Goal: Information Seeking & Learning: Compare options

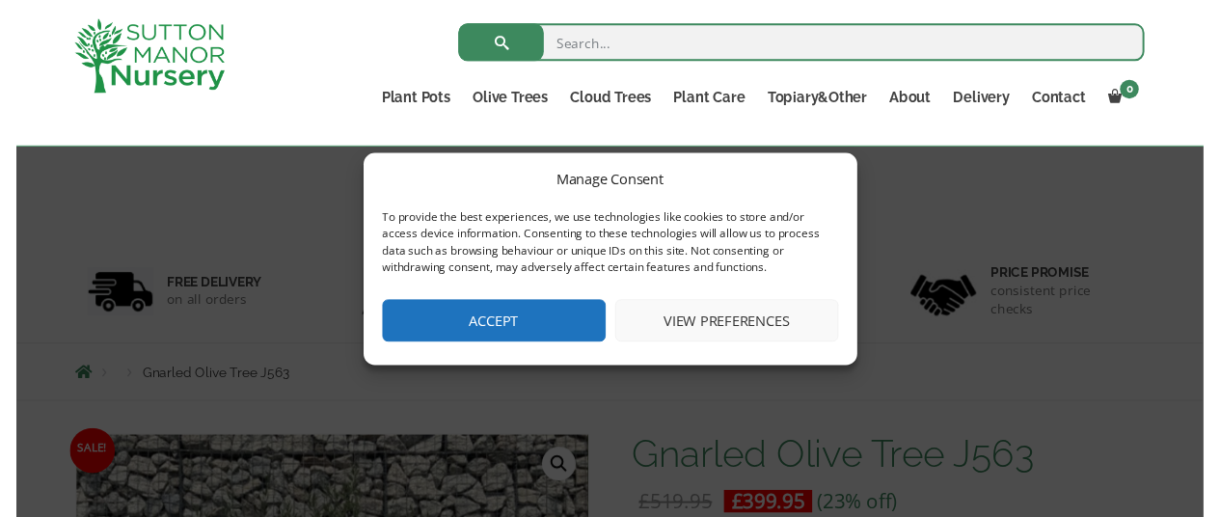
scroll to position [340, 0]
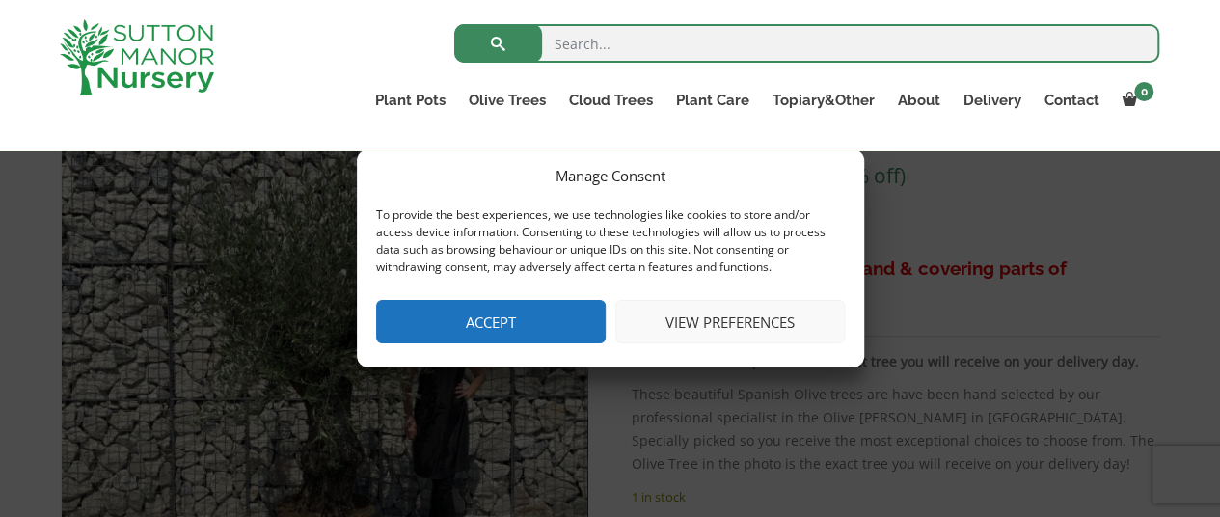
click at [577, 331] on button "Accept" at bounding box center [491, 321] width 230 height 43
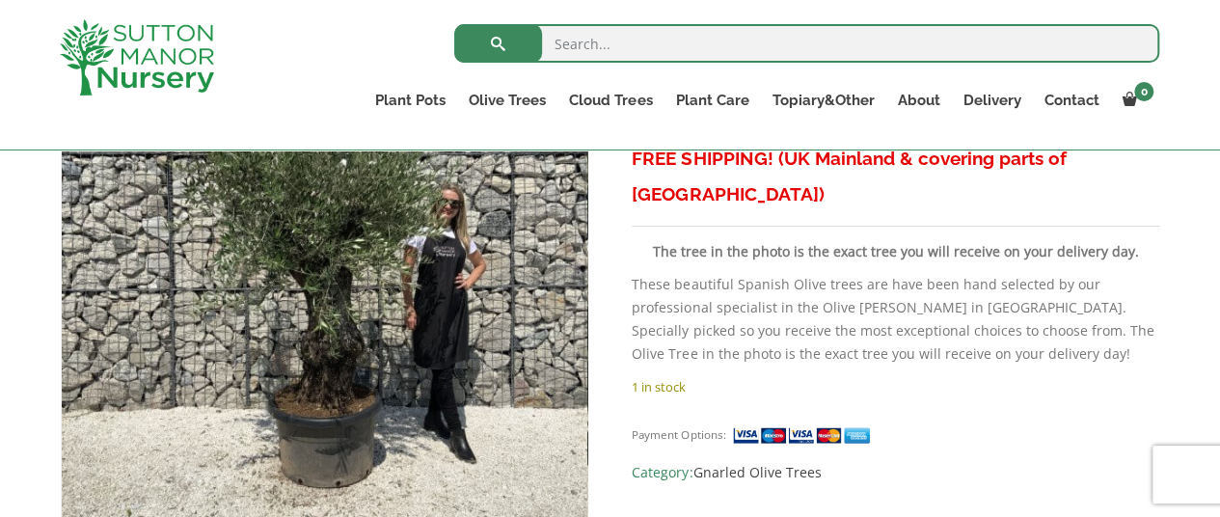
scroll to position [457, 0]
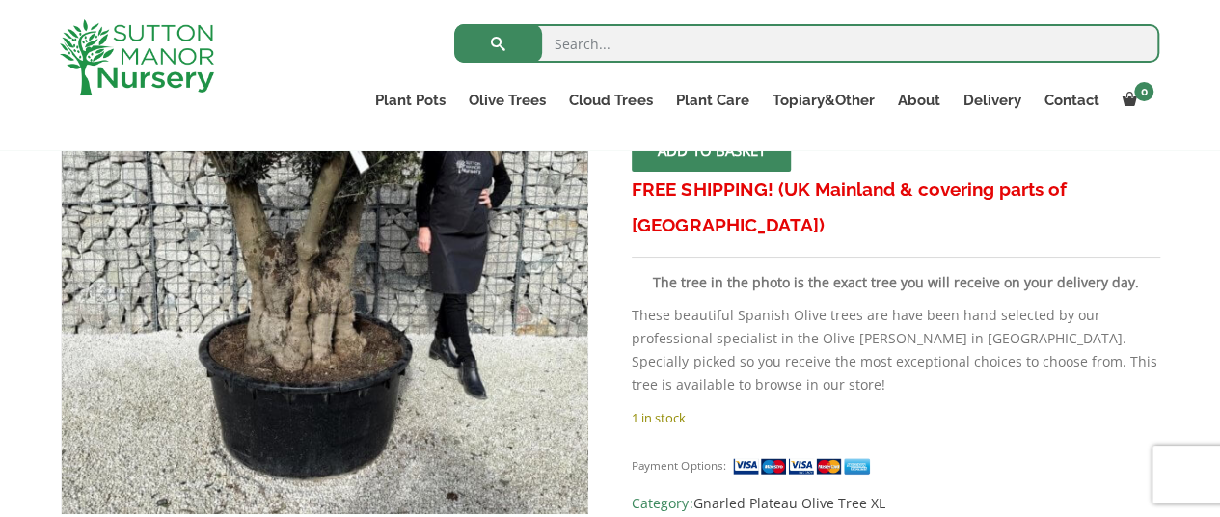
scroll to position [463, 0]
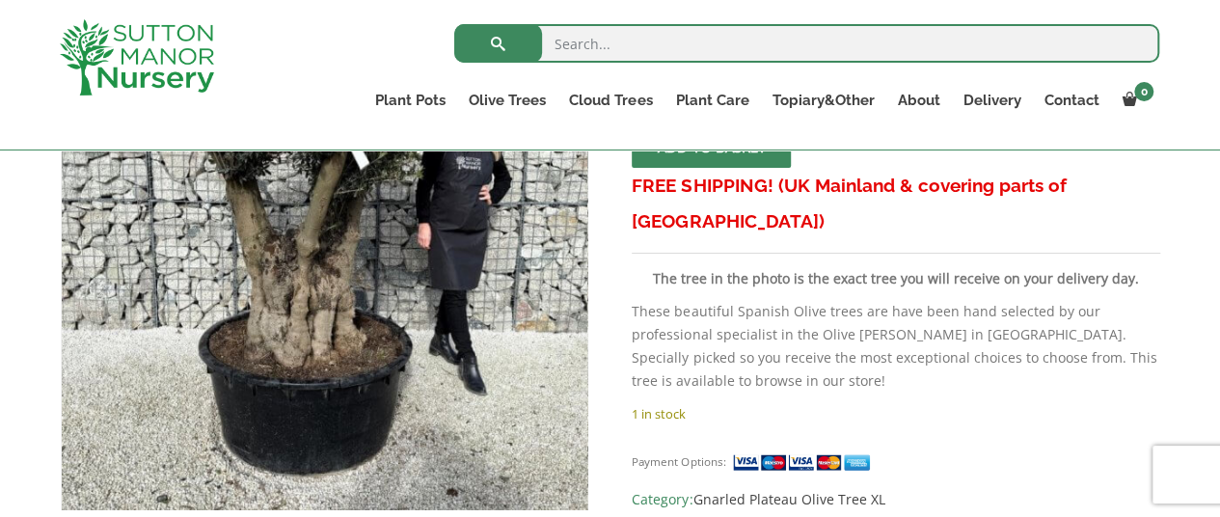
drag, startPoint x: 1234, startPoint y: 150, endPoint x: 1213, endPoint y: 40, distance: 112.8
click at [1213, 40] on div "Search for: Plant Pots Resin Bonded Pots The Amalfi Pots The Milan Pots The Cap…" at bounding box center [610, 75] width 1220 height 150
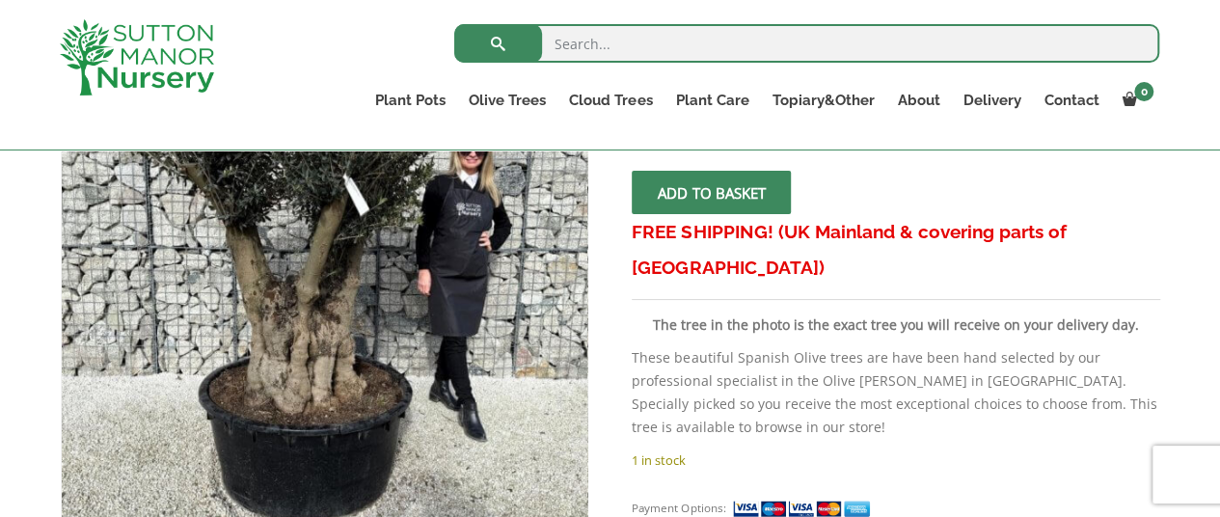
scroll to position [396, 0]
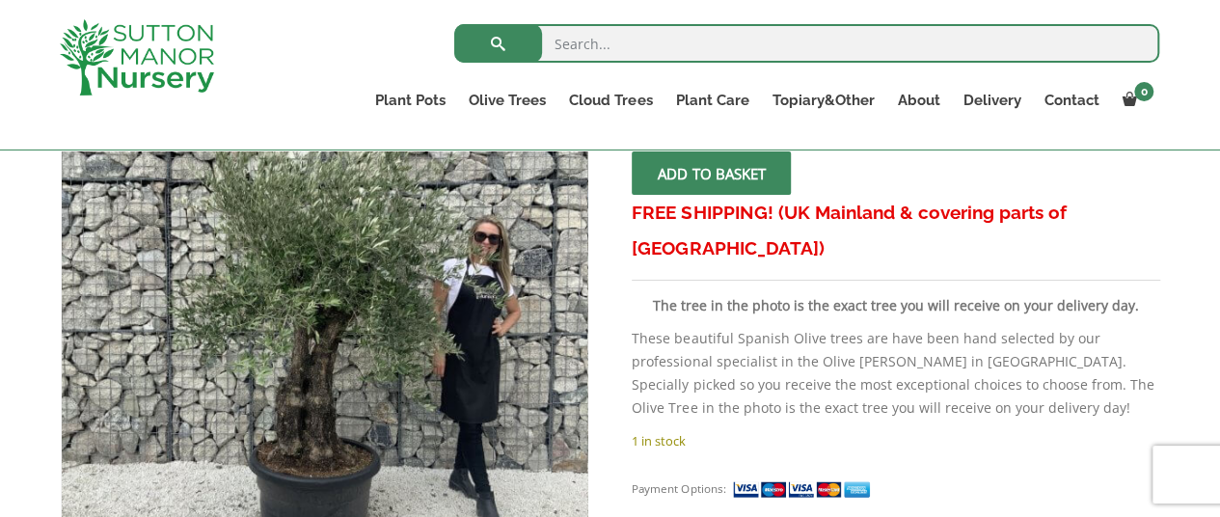
scroll to position [399, 0]
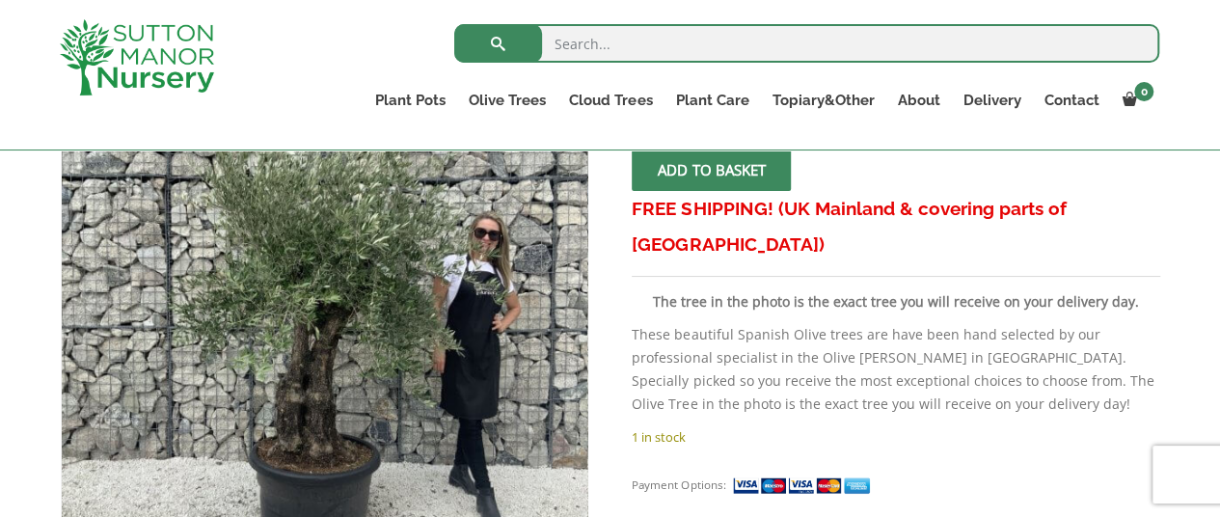
click at [139, 51] on img at bounding box center [137, 57] width 154 height 76
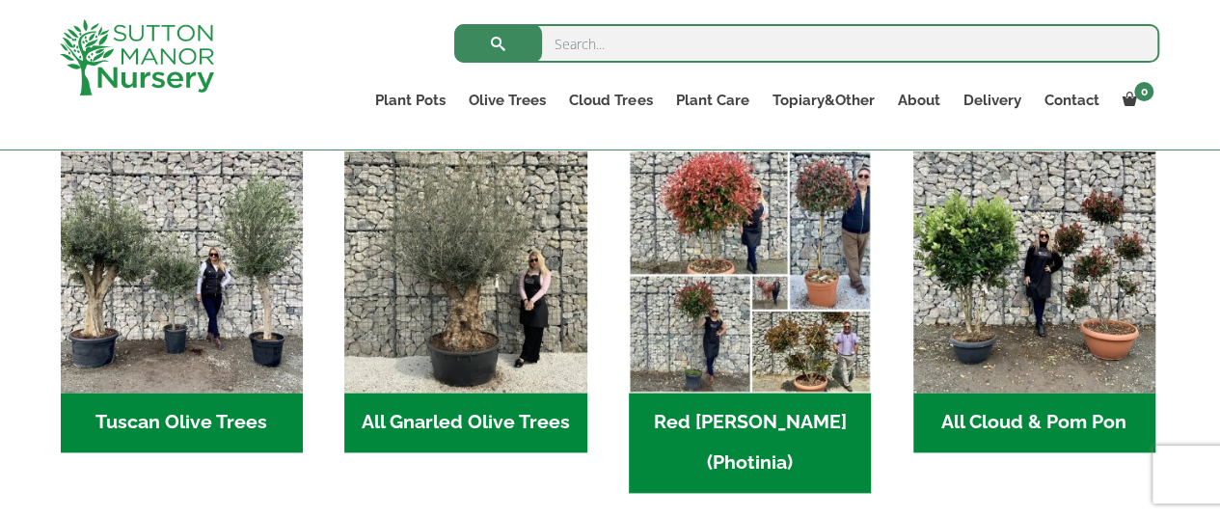
scroll to position [1003, 0]
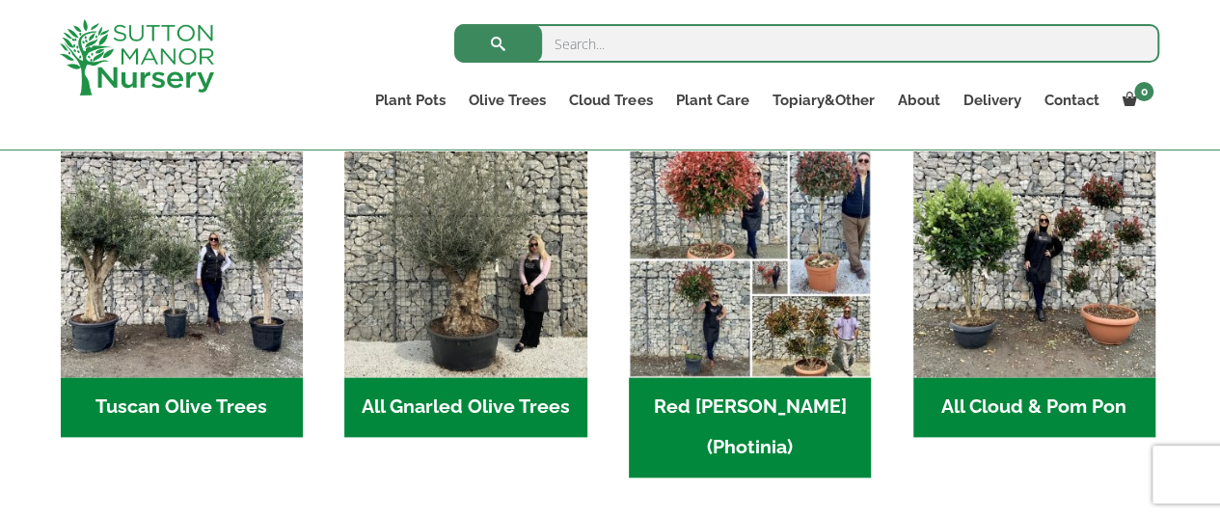
click at [472, 407] on h2 "All Gnarled Olive Trees (214)" at bounding box center [465, 407] width 242 height 60
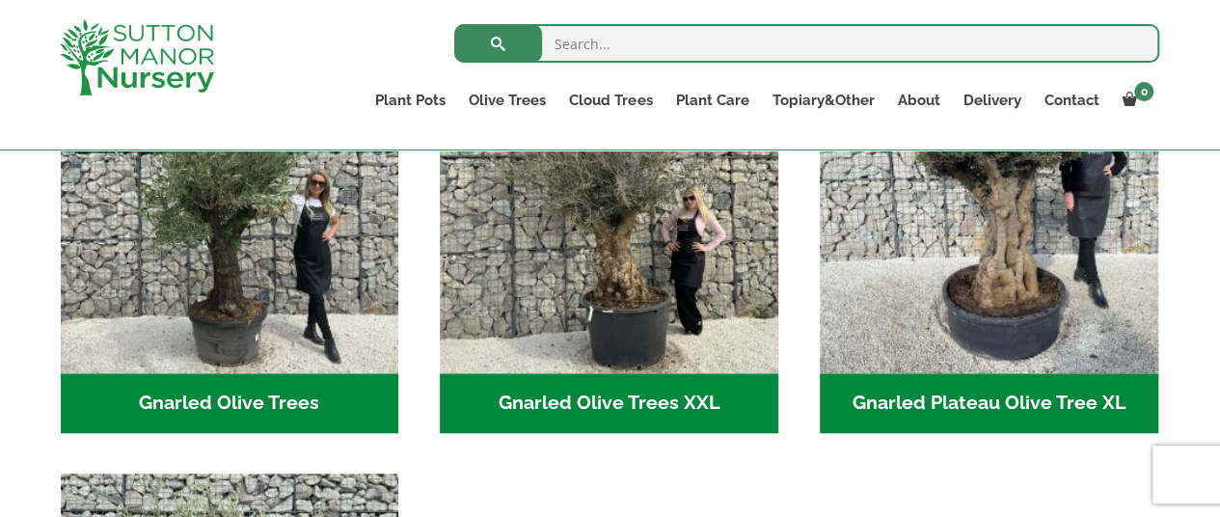
scroll to position [527, 0]
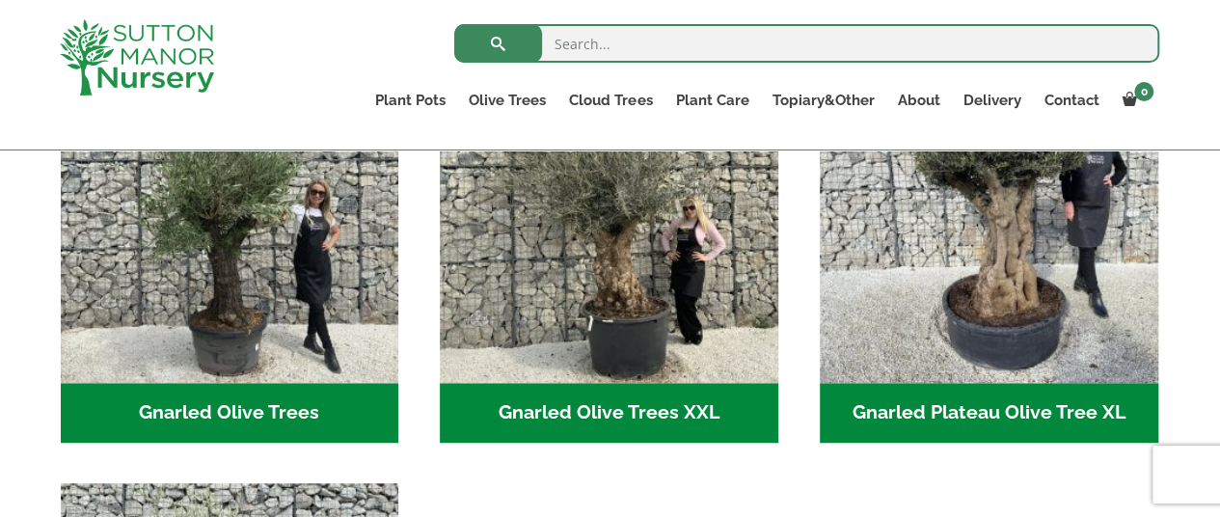
click at [212, 414] on h2 "Gnarled Olive Trees (128)" at bounding box center [230, 413] width 339 height 60
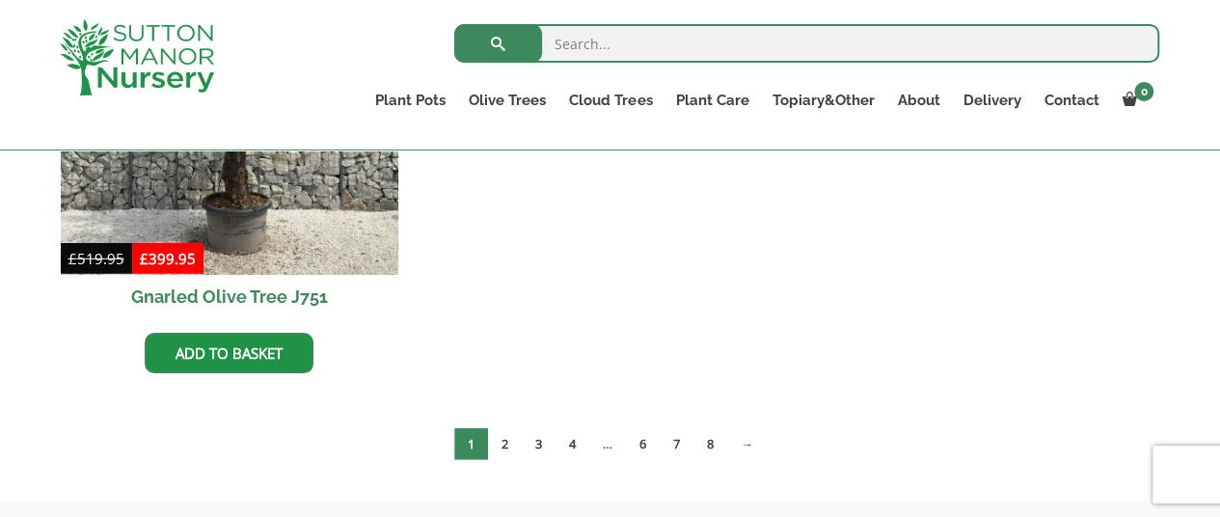
scroll to position [2603, 0]
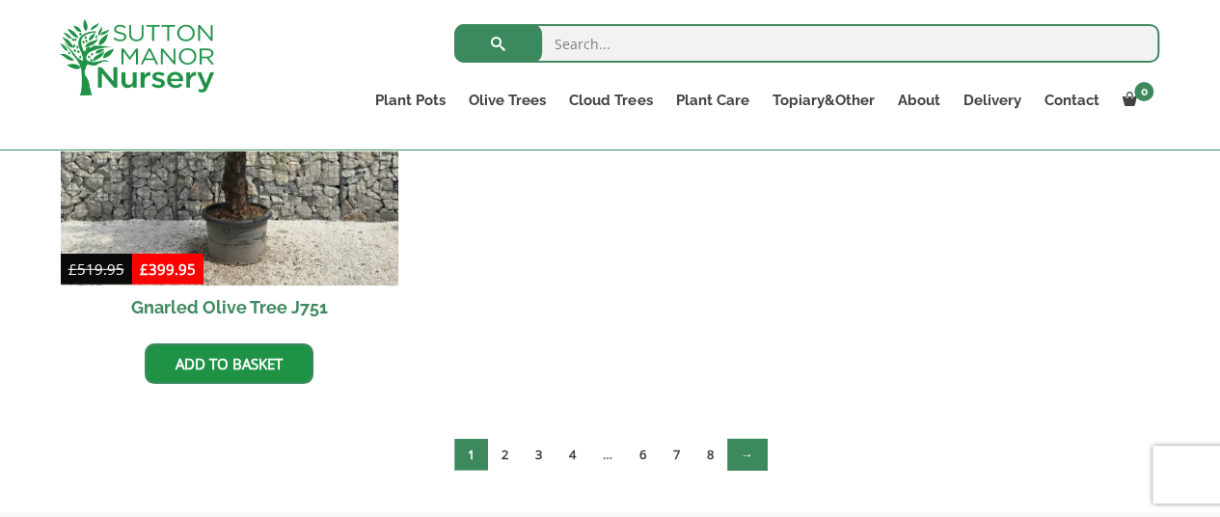
click at [749, 456] on link "→" at bounding box center [747, 455] width 40 height 32
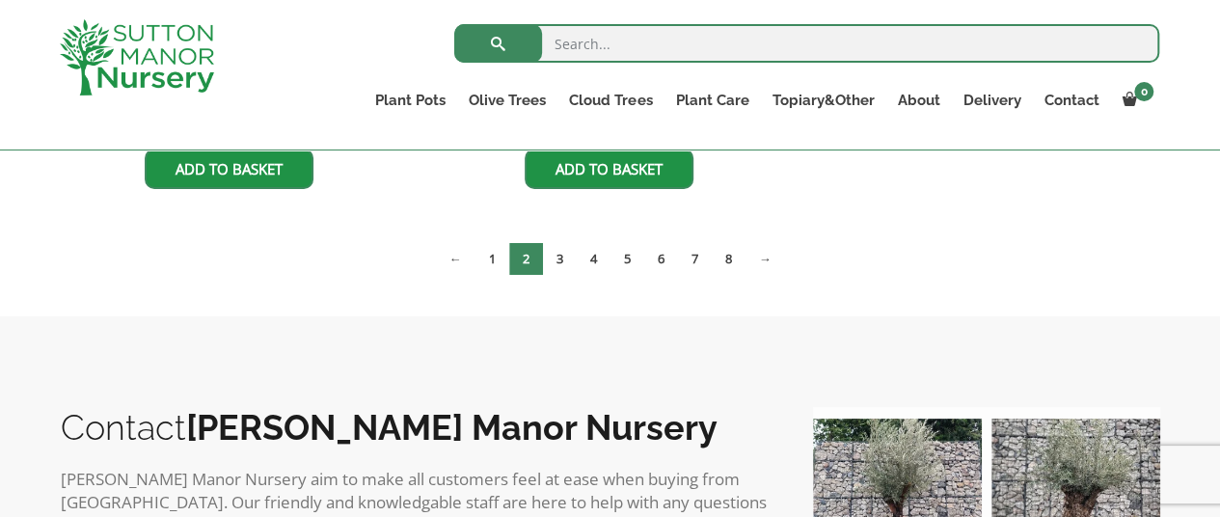
scroll to position [3281, 0]
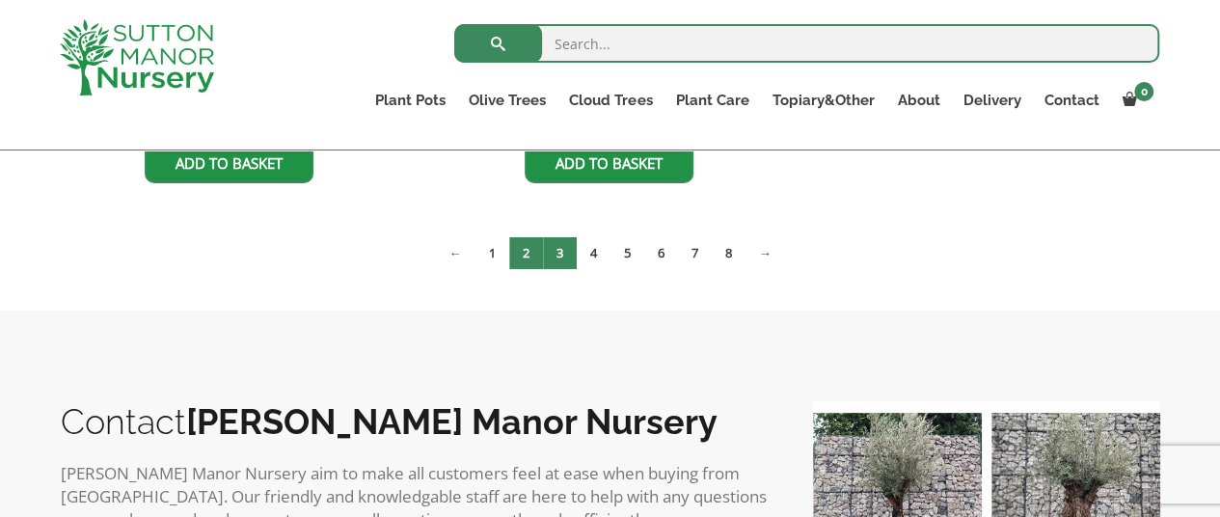
click at [553, 250] on link "3" at bounding box center [560, 253] width 34 height 32
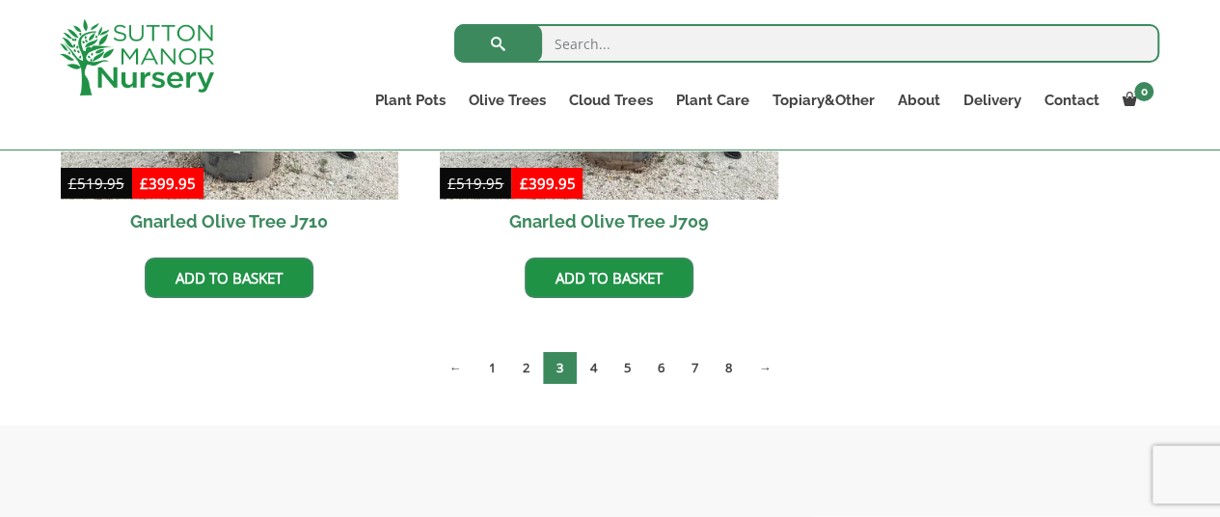
scroll to position [3185, 0]
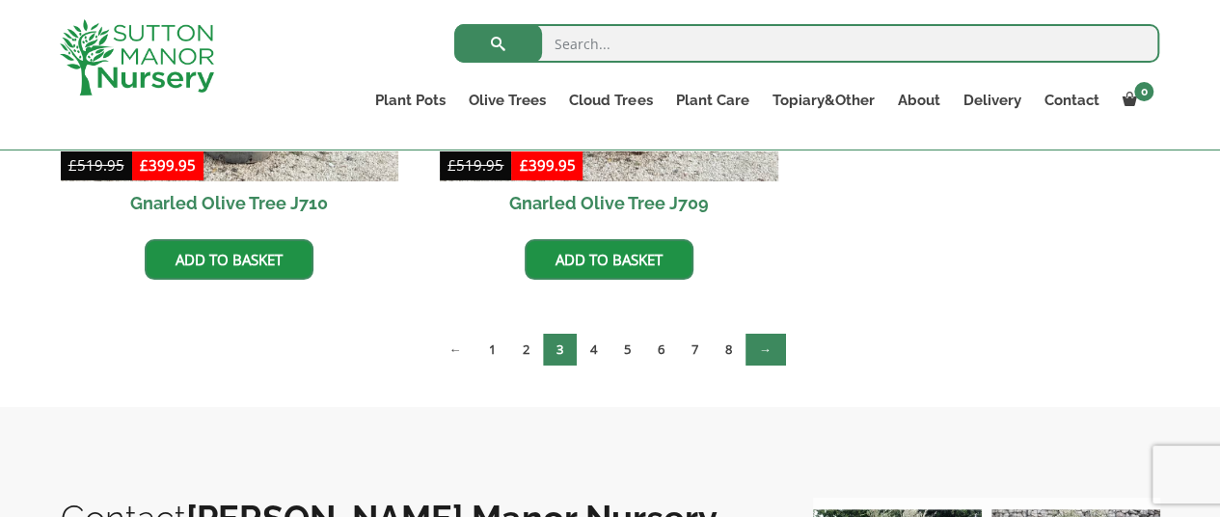
click at [769, 350] on link "→" at bounding box center [766, 350] width 40 height 32
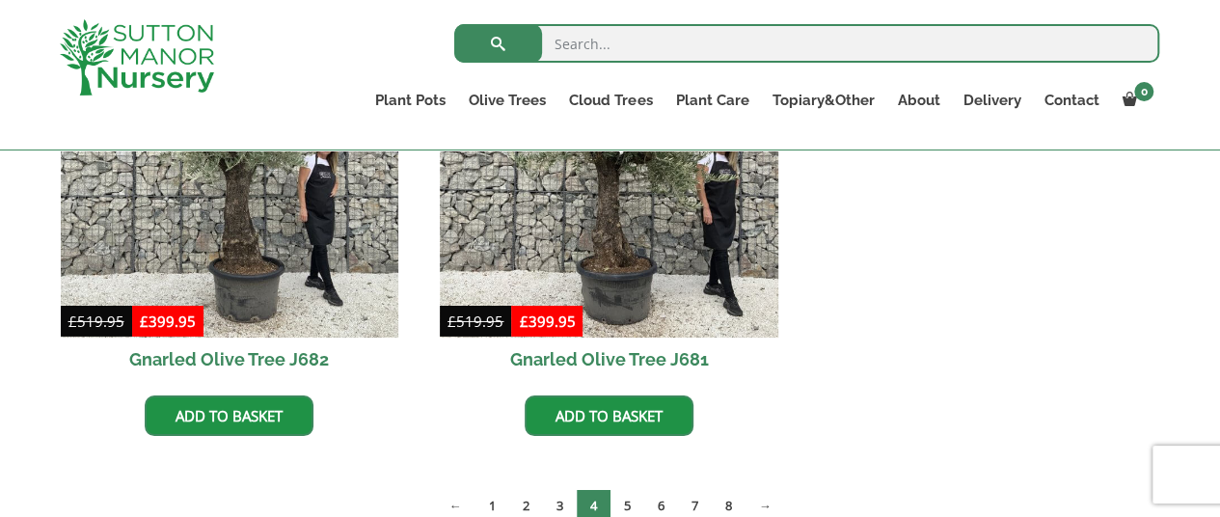
scroll to position [3070, 0]
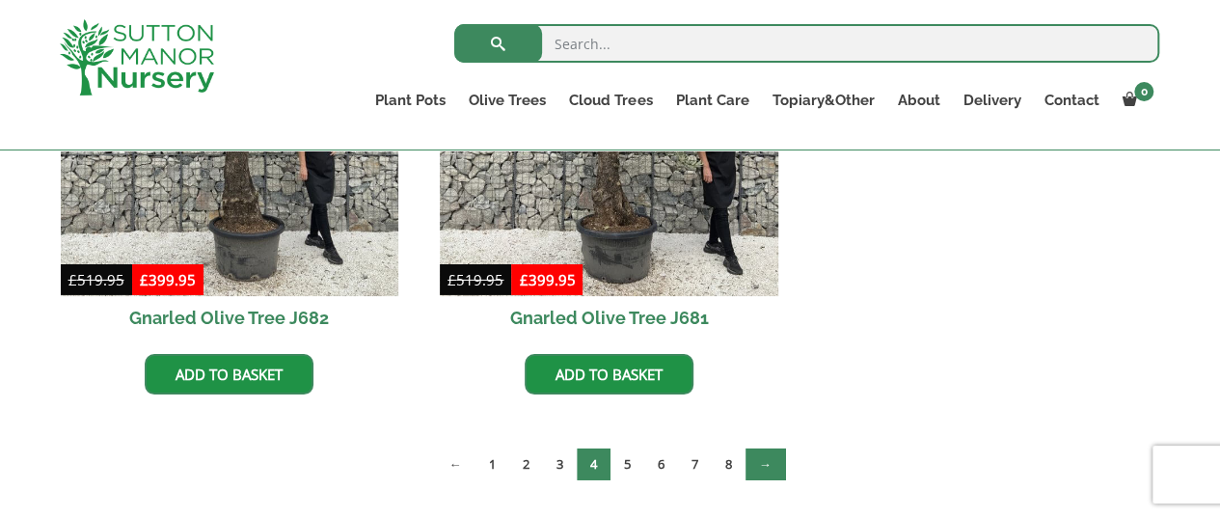
click at [769, 462] on link "→" at bounding box center [766, 465] width 40 height 32
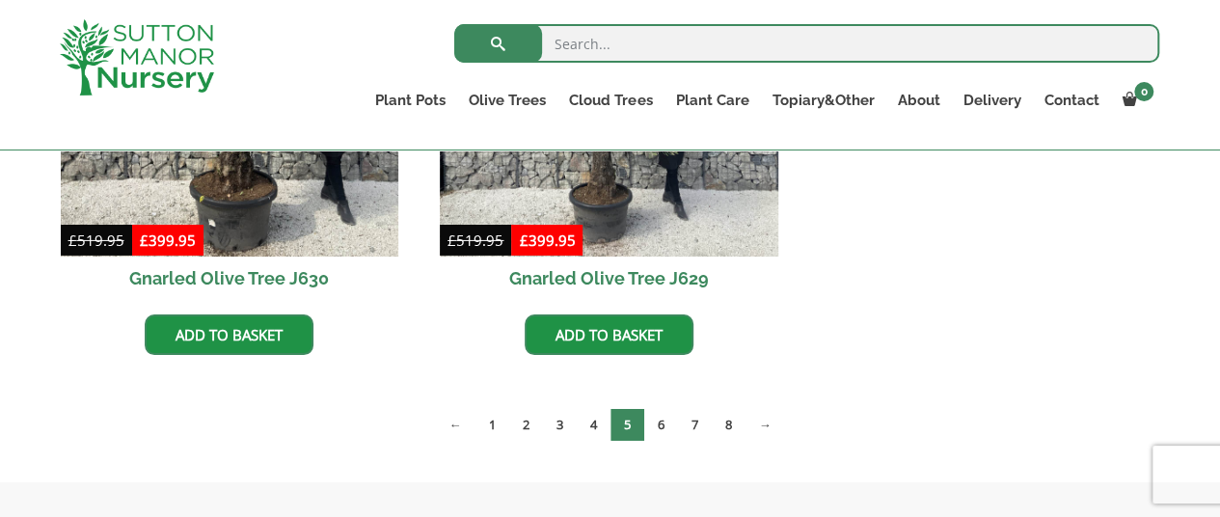
scroll to position [3133, 0]
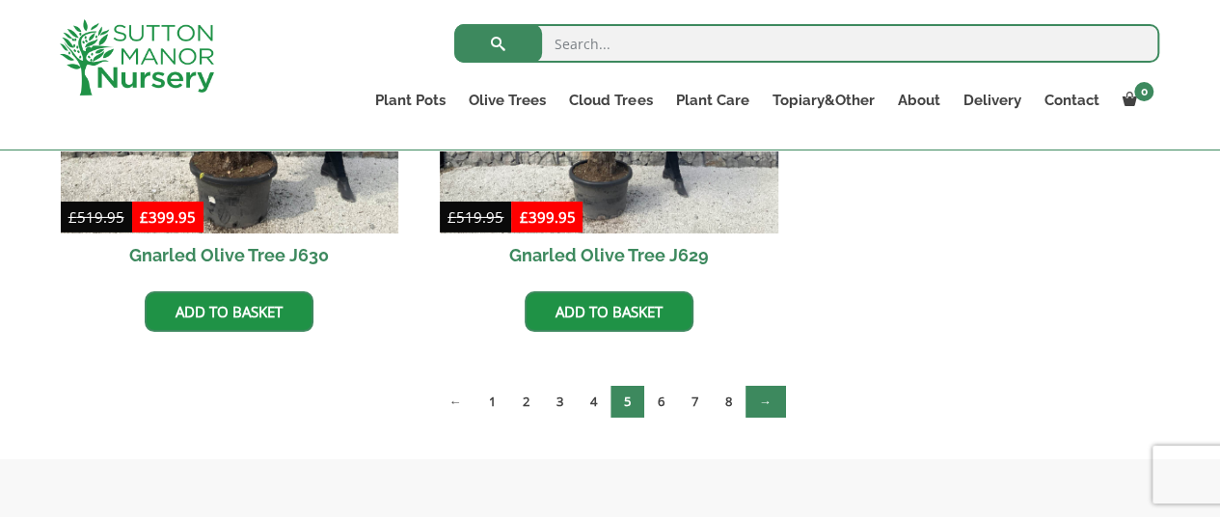
click at [765, 401] on link "→" at bounding box center [766, 402] width 40 height 32
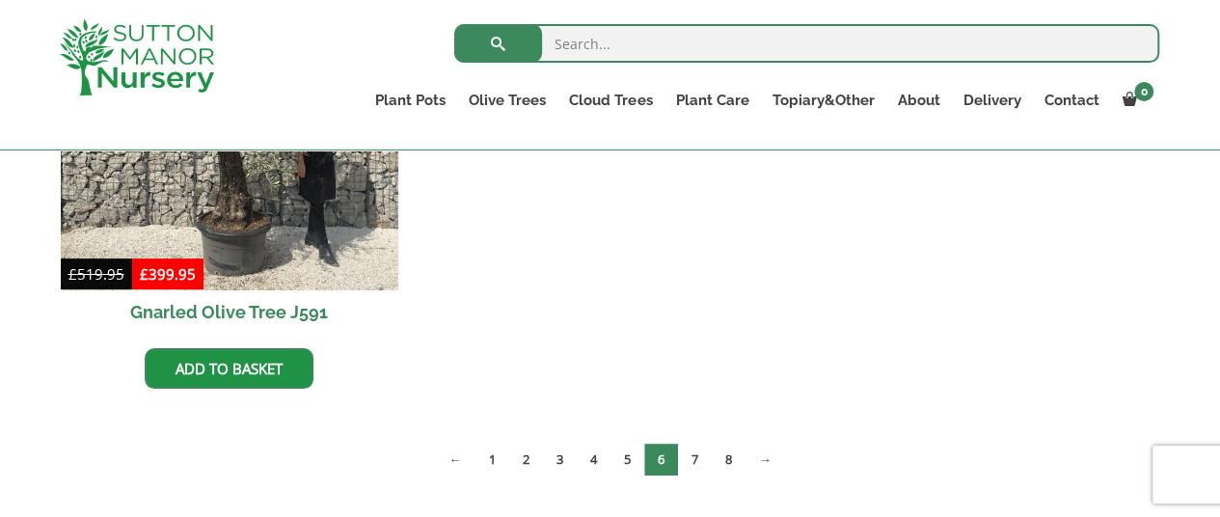
scroll to position [3566, 0]
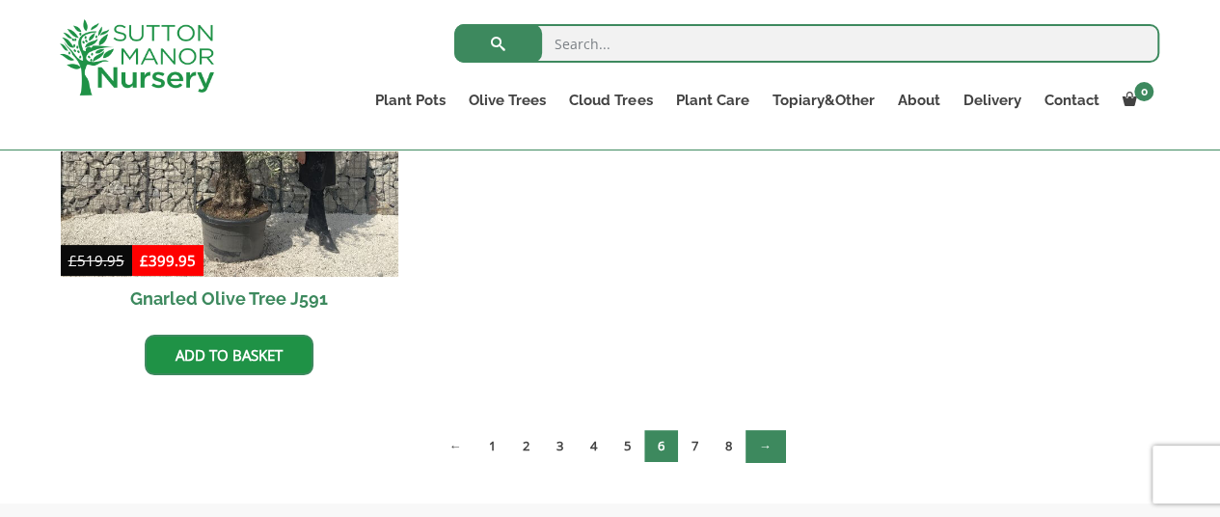
click at [767, 443] on link "→" at bounding box center [766, 446] width 40 height 32
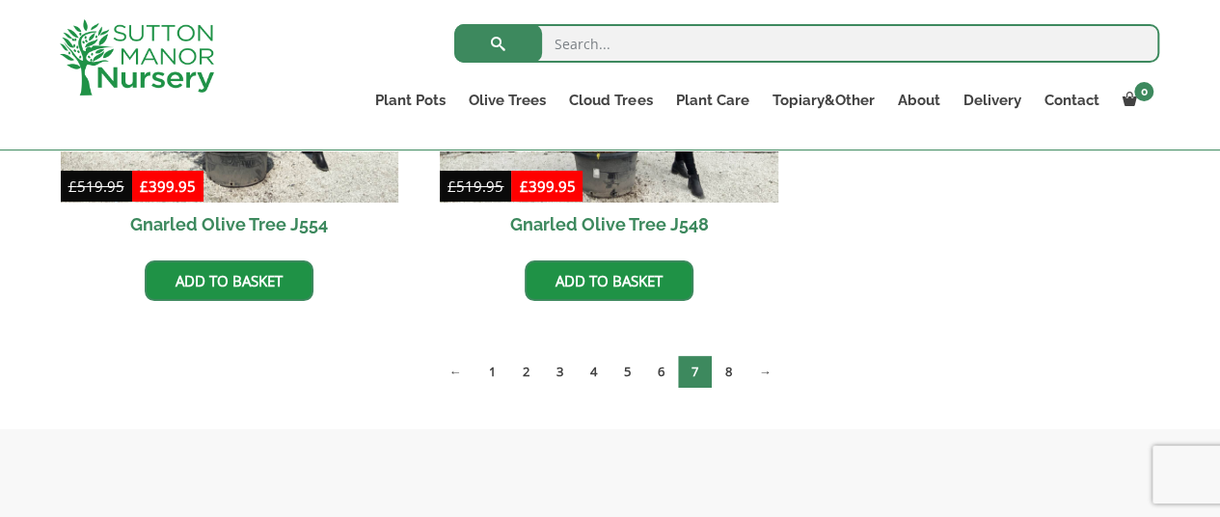
scroll to position [3679, 0]
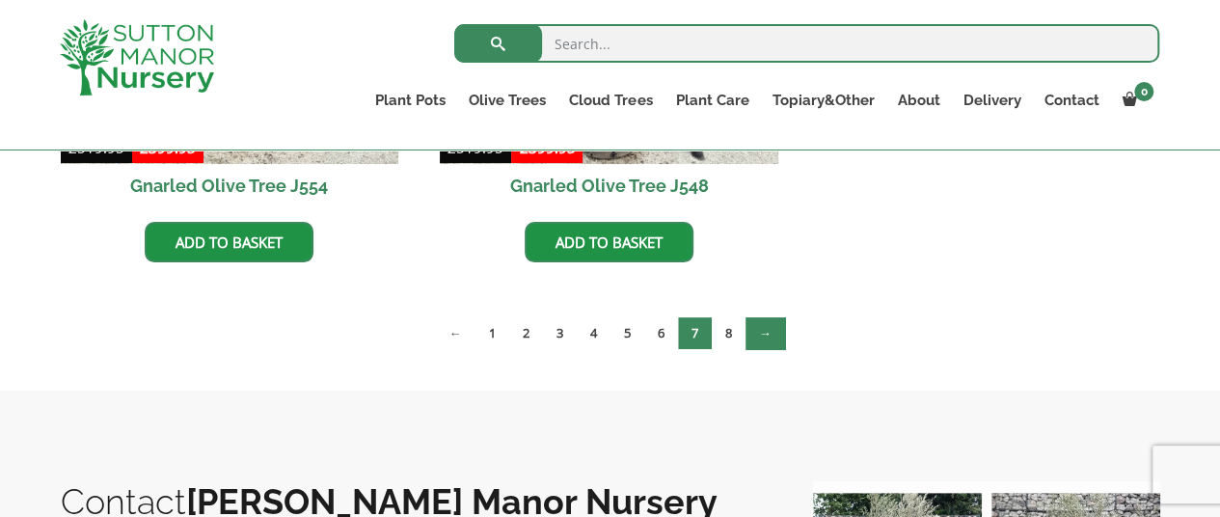
click at [767, 335] on link "→" at bounding box center [766, 333] width 40 height 32
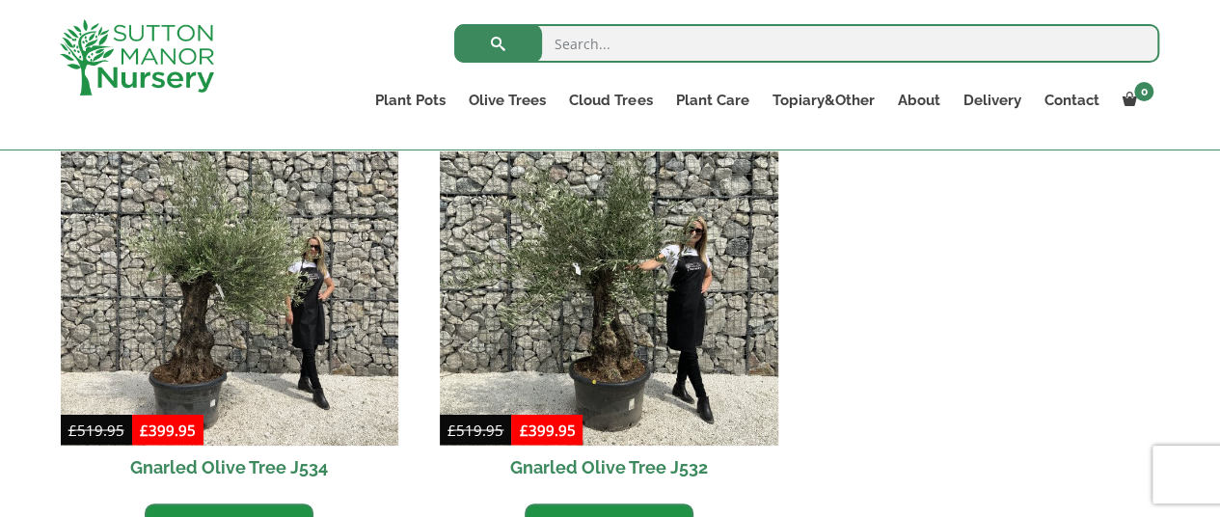
scroll to position [1493, 0]
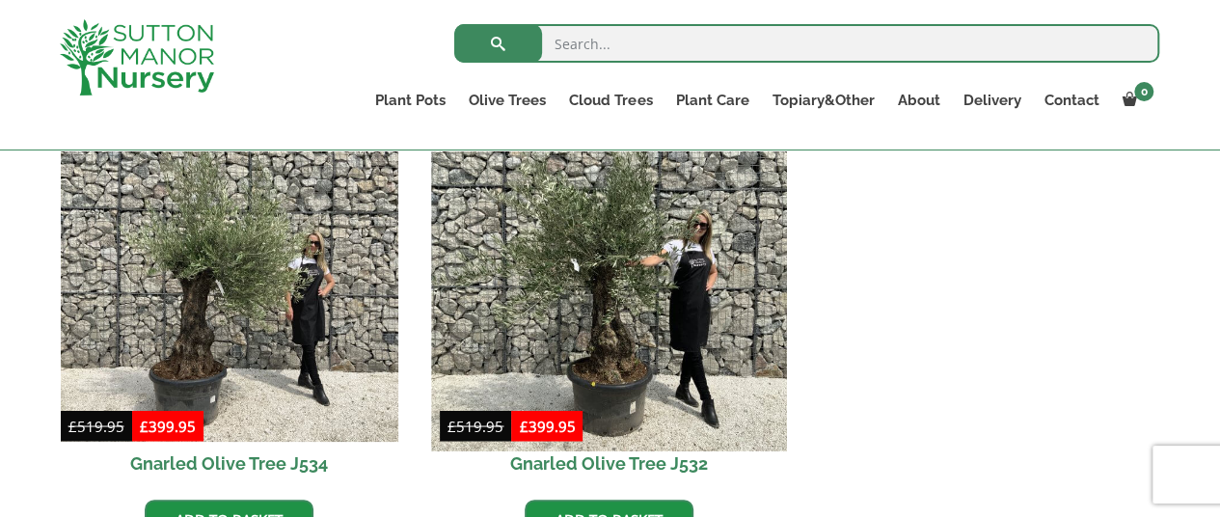
click at [572, 356] on img at bounding box center [609, 272] width 355 height 355
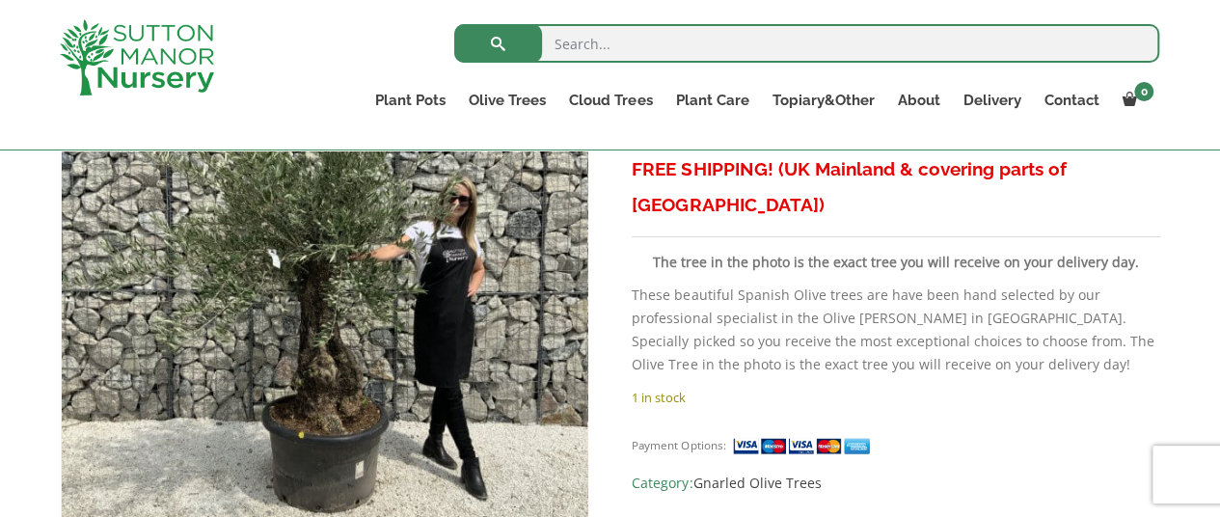
scroll to position [443, 0]
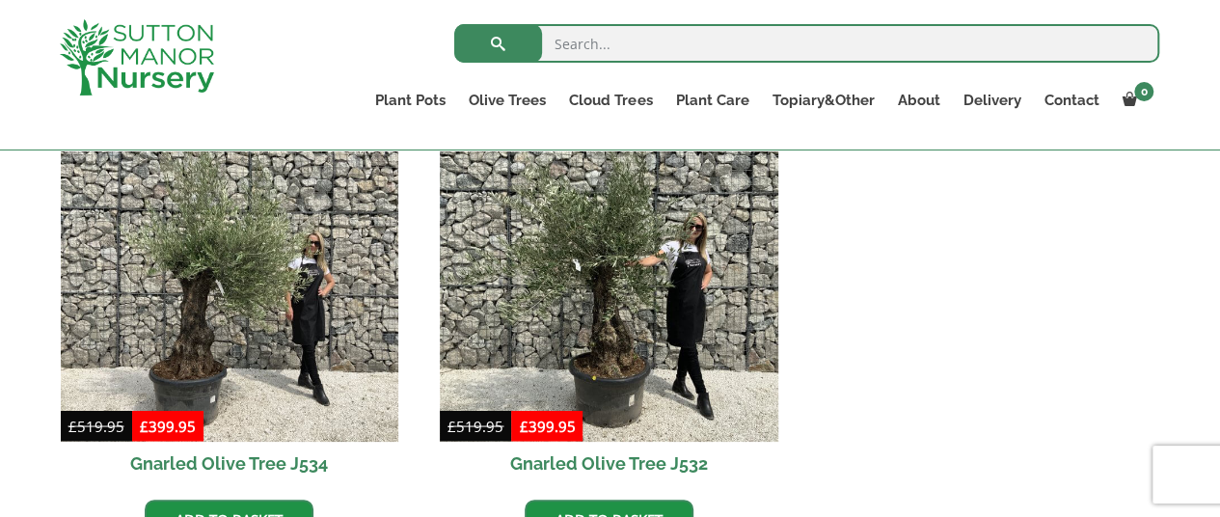
click at [203, 303] on img at bounding box center [230, 273] width 339 height 339
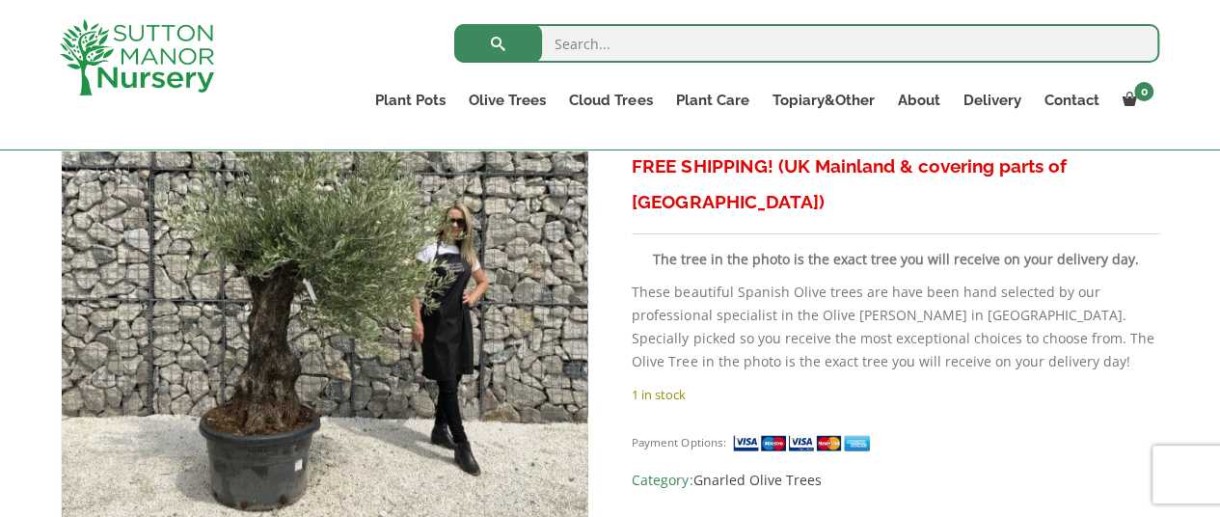
scroll to position [438, 0]
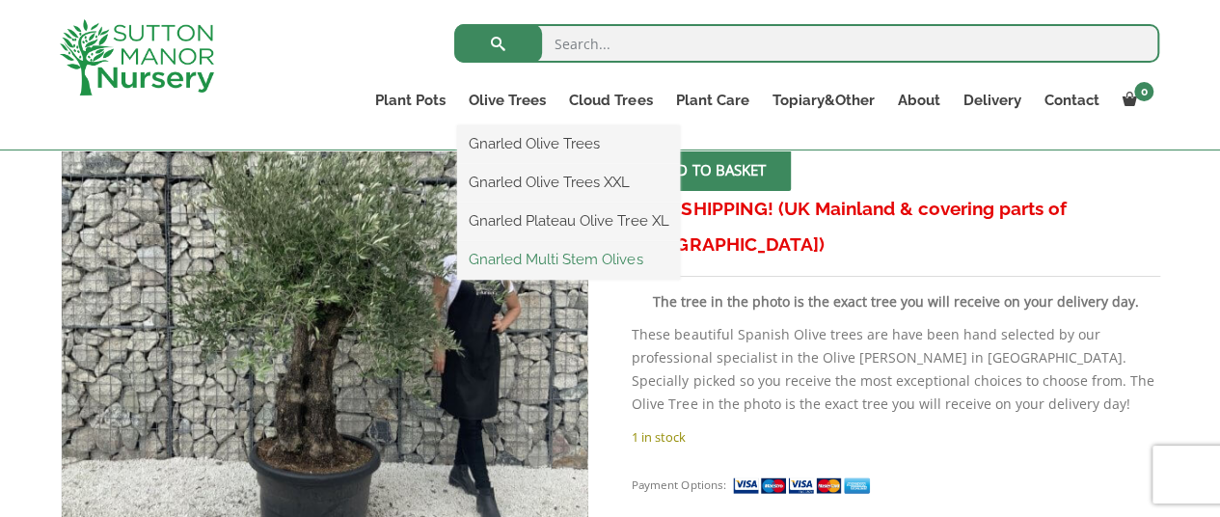
click at [554, 256] on link "Gnarled Multi Stem Olives" at bounding box center [568, 259] width 223 height 29
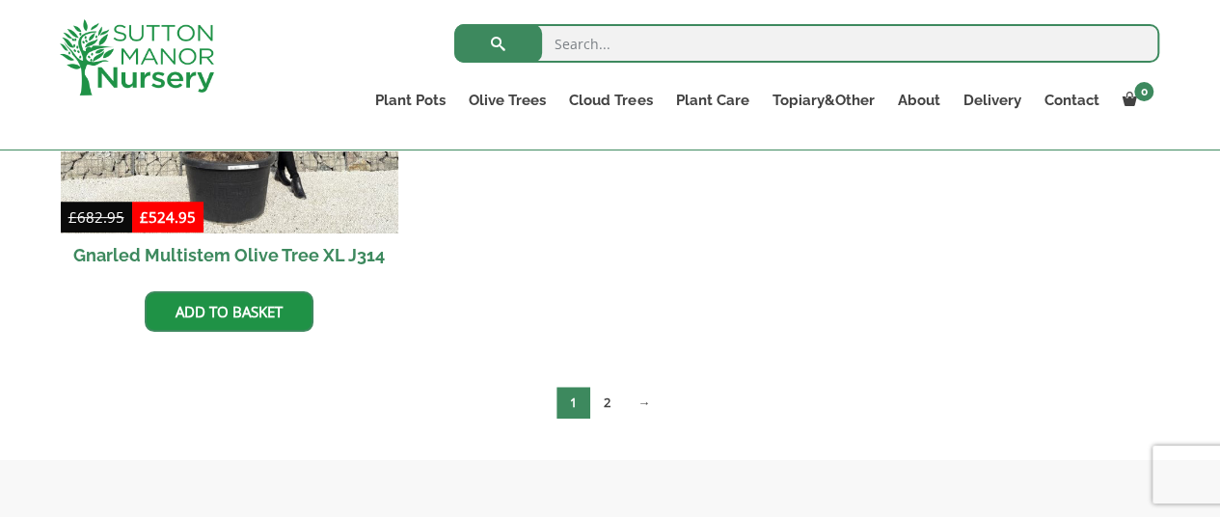
scroll to position [3968, 0]
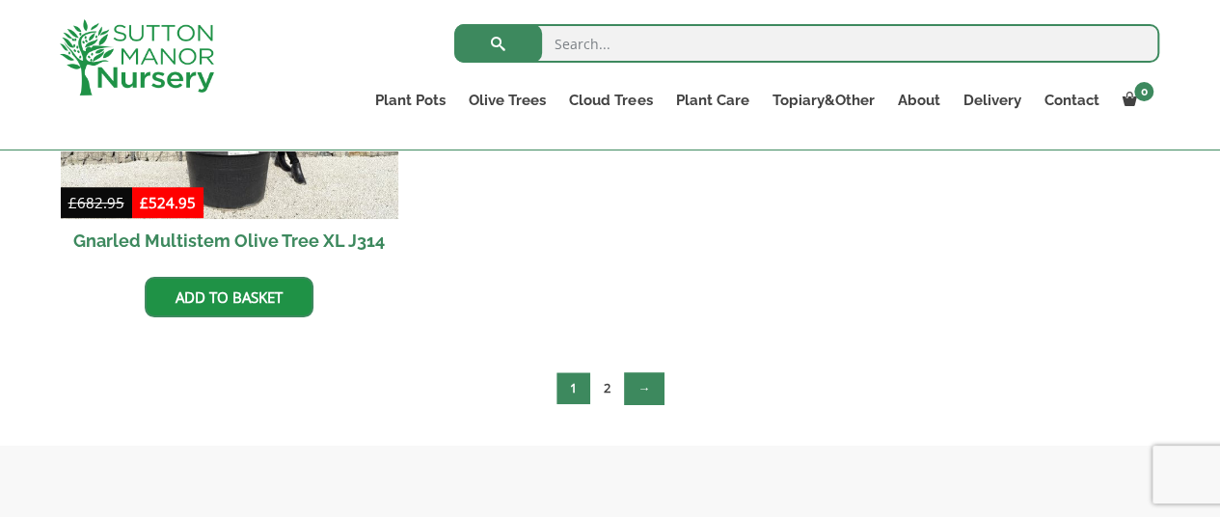
click at [646, 393] on link "→" at bounding box center [644, 388] width 40 height 32
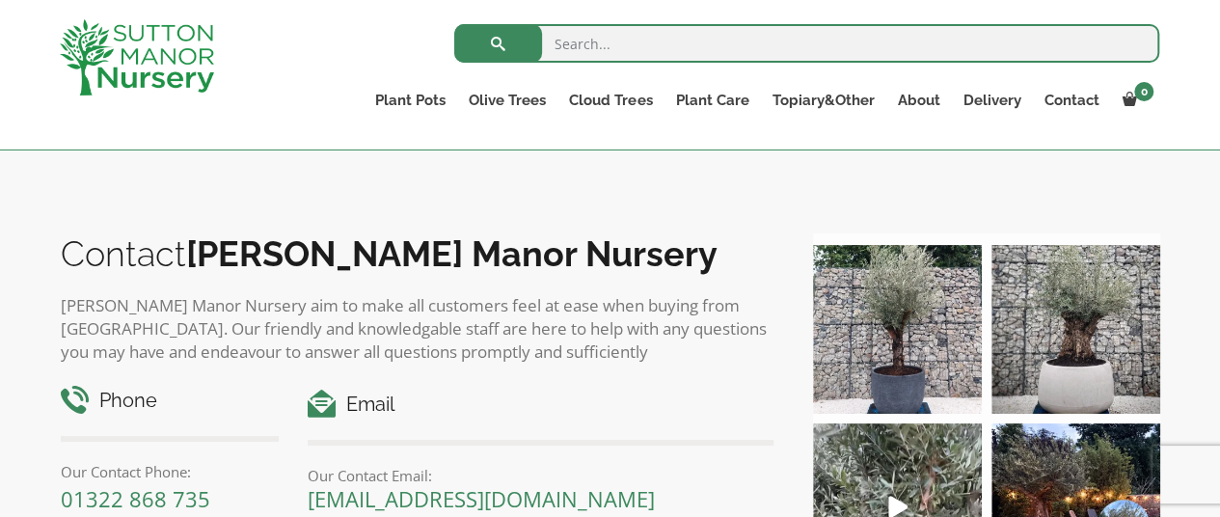
scroll to position [539, 0]
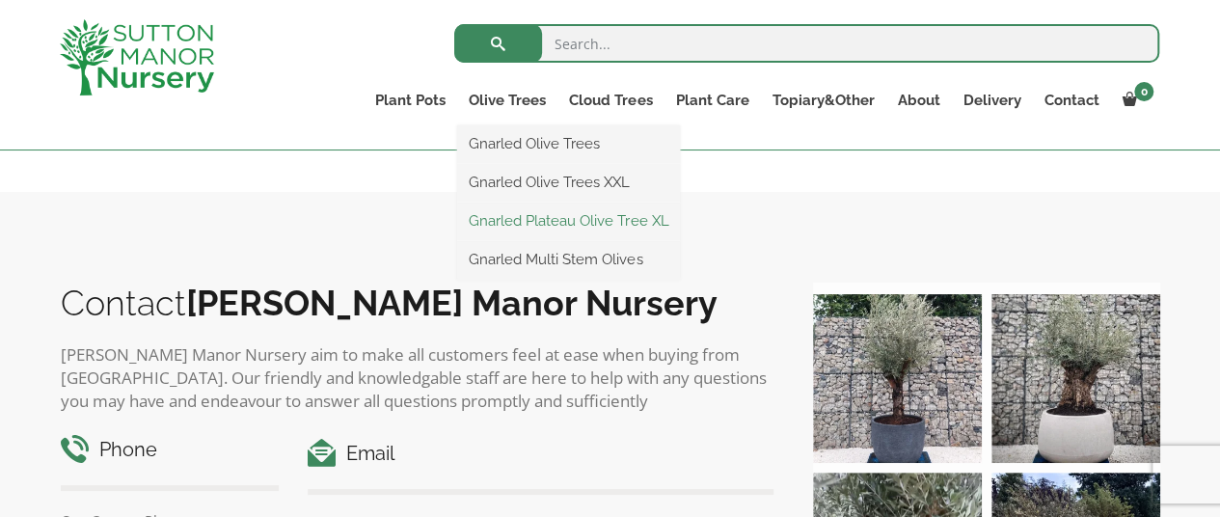
drag, startPoint x: 563, startPoint y: 224, endPoint x: 543, endPoint y: 214, distance: 22.4
click at [543, 214] on link "Gnarled Plateau Olive Tree XL" at bounding box center [568, 220] width 223 height 29
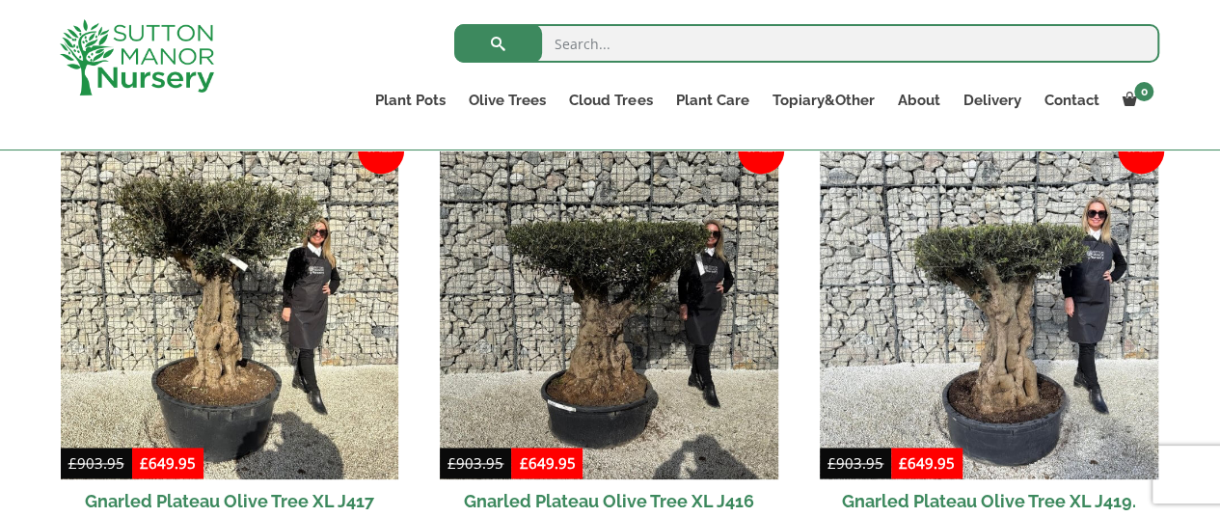
scroll to position [1328, 0]
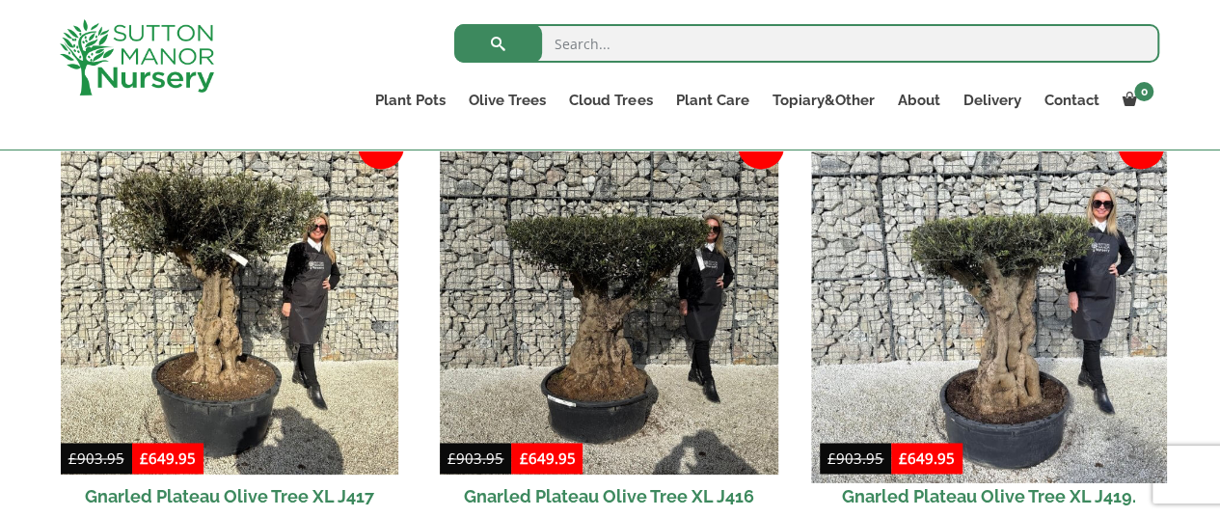
click at [1017, 367] on img at bounding box center [988, 305] width 355 height 355
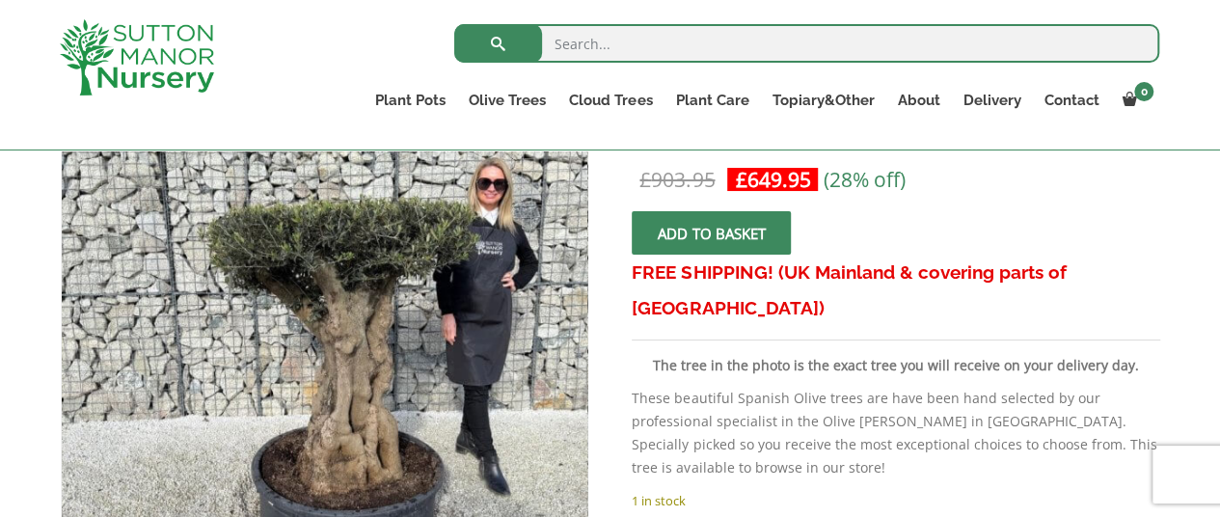
scroll to position [380, 0]
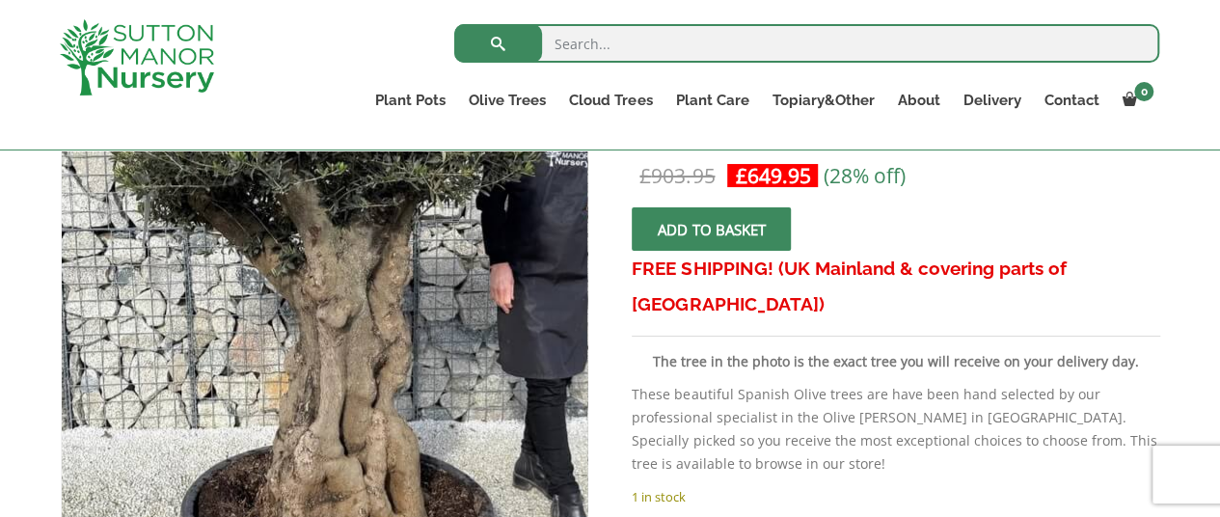
click at [364, 385] on img at bounding box center [300, 295] width 855 height 855
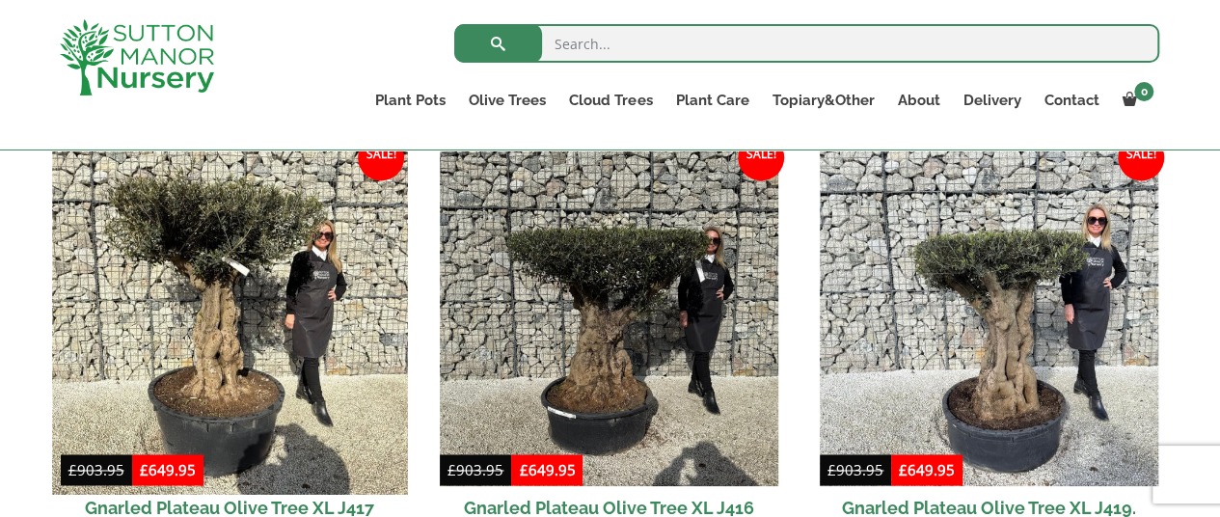
drag, startPoint x: 0, startPoint y: 0, endPoint x: 227, endPoint y: 306, distance: 380.6
click at [227, 306] on img at bounding box center [229, 317] width 355 height 355
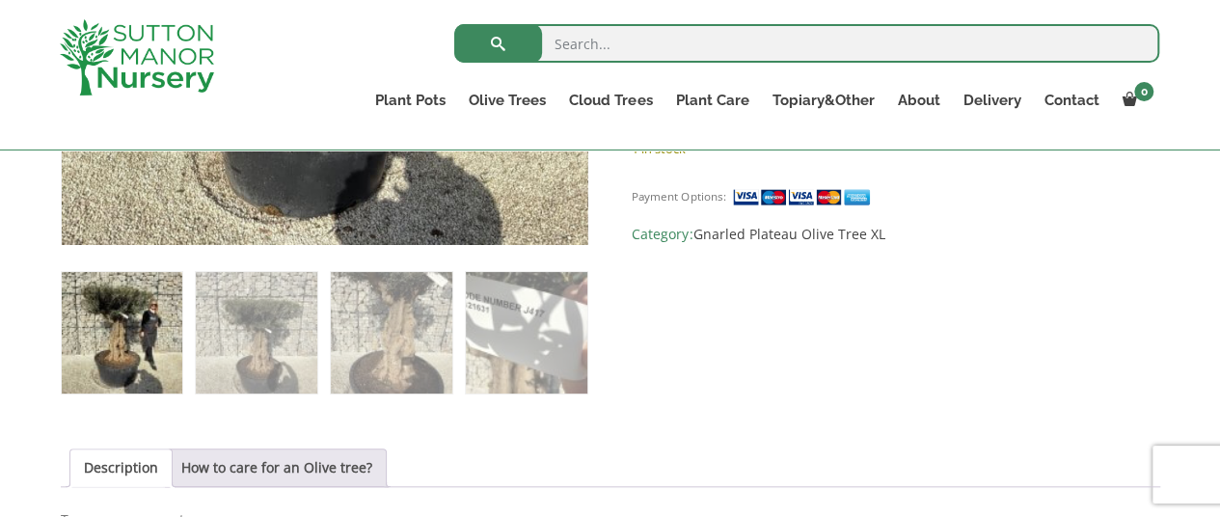
scroll to position [741, 0]
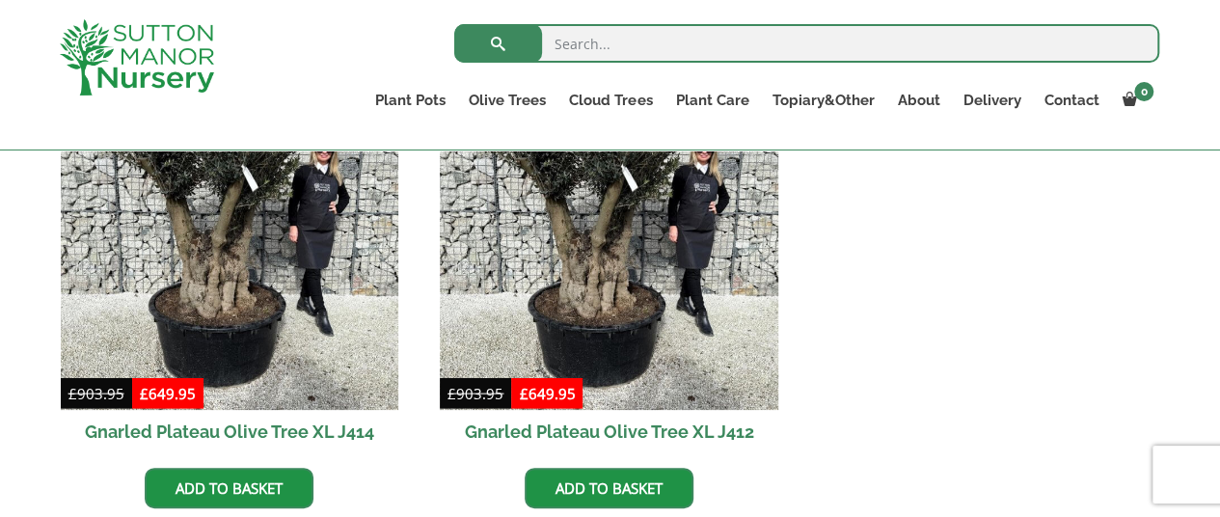
scroll to position [1935, 0]
